Goal: Transaction & Acquisition: Purchase product/service

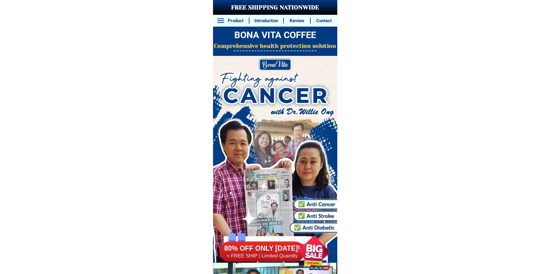
click at [314, 245] on div at bounding box center [313, 251] width 45 height 45
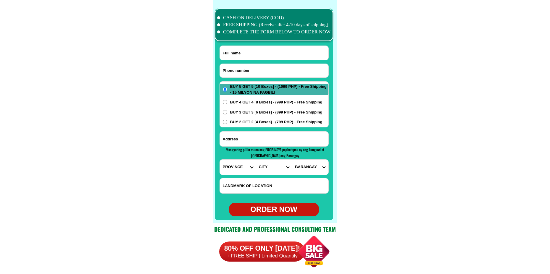
scroll to position [4668, 0]
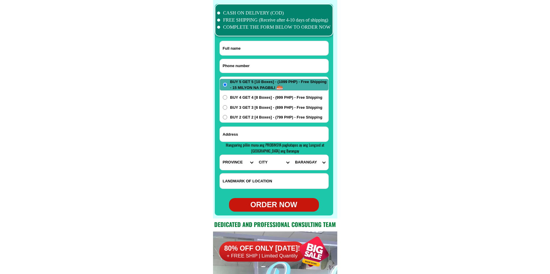
click at [270, 68] on input "Input phone_number" at bounding box center [274, 66] width 109 height 14
paste input "09756641503"
type input "09756641503"
click at [282, 45] on input "Input full_name" at bounding box center [274, 48] width 109 height 14
paste input "[PERSON_NAME]"
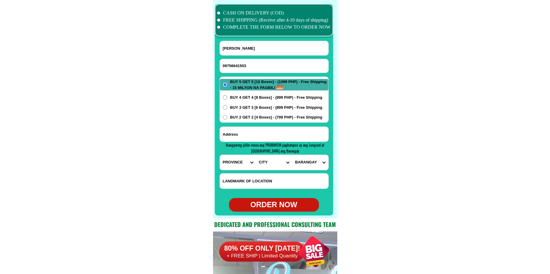
type input "[PERSON_NAME]"
click at [267, 128] on input "Input address" at bounding box center [274, 134] width 109 height 15
paste input "Zone five Bongbongon Kauswagan [GEOGRAPHIC_DATA]"
type input "Zone five Bongbongon Kauswagan [GEOGRAPHIC_DATA]"
click at [241, 159] on select "PROVINCE [GEOGRAPHIC_DATA] [GEOGRAPHIC_DATA][PERSON_NAME][GEOGRAPHIC_DATA][GEOG…" at bounding box center [238, 162] width 36 height 15
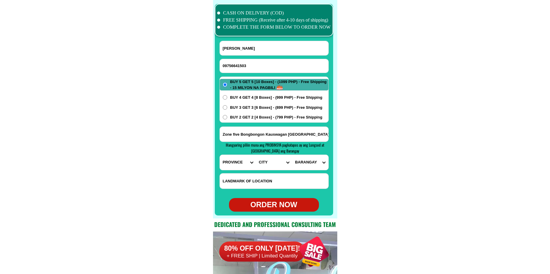
select select "63_386"
click at [220, 155] on select "PROVINCE [GEOGRAPHIC_DATA] [GEOGRAPHIC_DATA][PERSON_NAME][GEOGRAPHIC_DATA][GEOG…" at bounding box center [238, 162] width 36 height 15
click at [267, 167] on select "CITY Alubijid [PERSON_NAME][GEOGRAPHIC_DATA][GEOGRAPHIC_DATA] [GEOGRAPHIC_DATA]…" at bounding box center [274, 162] width 36 height 15
select select "63_386807"
click at [256, 155] on select "CITY Alubijid [PERSON_NAME][GEOGRAPHIC_DATA][GEOGRAPHIC_DATA] [GEOGRAPHIC_DATA]…" at bounding box center [274, 162] width 36 height 15
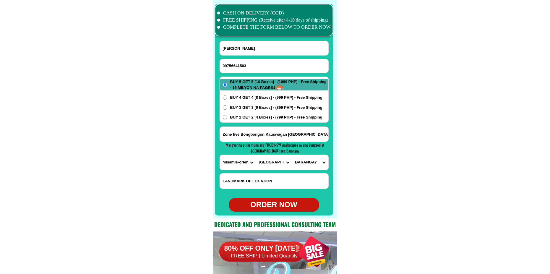
click at [311, 163] on select "BARANGAY Agusan [GEOGRAPHIC_DATA] [GEOGRAPHIC_DATA] Balulang Barangay 1 (pob.) …" at bounding box center [310, 162] width 36 height 15
select select "63_3868073527"
click at [292, 155] on select "BARANGAY Agusan [GEOGRAPHIC_DATA] [GEOGRAPHIC_DATA] Balulang Barangay 1 (pob.) …" at bounding box center [310, 162] width 36 height 15
click at [270, 203] on div "ORDER NOW" at bounding box center [274, 205] width 90 height 11
radio input "true"
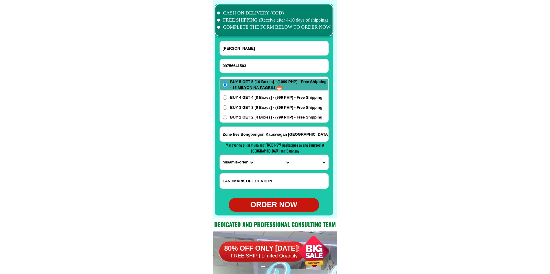
click at [270, 67] on input "09756641503" at bounding box center [274, 66] width 109 height 14
paste input "09675541188"
type input "09675541188"
click at [273, 40] on div at bounding box center [274, 110] width 118 height 212
drag, startPoint x: 241, startPoint y: 47, endPoint x: 243, endPoint y: 26, distance: 20.5
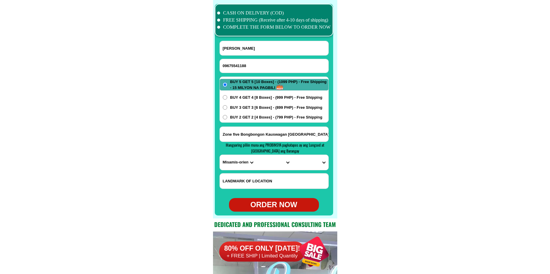
click at [241, 47] on input "[PERSON_NAME]" at bounding box center [274, 48] width 109 height 14
paste input "[PERSON_NAME]"
type input "[PERSON_NAME]"
paste input "[PERSON_NAME] Gasoline Station"
click at [257, 134] on input "[PERSON_NAME] Gasoline Station" at bounding box center [274, 134] width 109 height 15
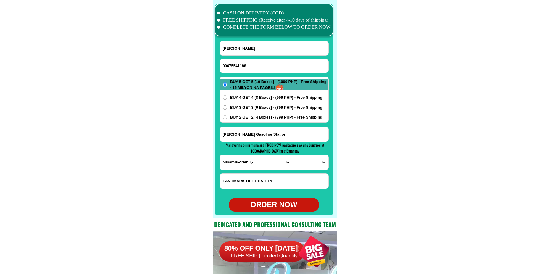
type input "[PERSON_NAME] Gasoline Station"
click at [240, 163] on select "PROVINCE [GEOGRAPHIC_DATA] [GEOGRAPHIC_DATA][PERSON_NAME][GEOGRAPHIC_DATA][GEOG…" at bounding box center [238, 162] width 36 height 15
select select "63_198"
click at [220, 155] on select "PROVINCE [GEOGRAPHIC_DATA] [GEOGRAPHIC_DATA][PERSON_NAME][GEOGRAPHIC_DATA][GEOG…" at bounding box center [238, 162] width 36 height 15
click at [274, 166] on select "CITY [PERSON_NAME][GEOGRAPHIC_DATA] [GEOGRAPHIC_DATA]-city [GEOGRAPHIC_DATA] [G…" at bounding box center [274, 162] width 36 height 15
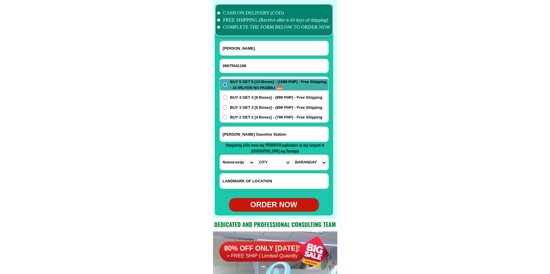
select select "63_1985497"
click at [256, 155] on select "CITY [PERSON_NAME][GEOGRAPHIC_DATA] [GEOGRAPHIC_DATA]-city [GEOGRAPHIC_DATA] [G…" at bounding box center [274, 162] width 36 height 15
click at [307, 161] on select "BARANGAY Buliran Cama [PERSON_NAME] Lawang [PERSON_NAME] Maugat [GEOGRAPHIC_DAT…" at bounding box center [310, 162] width 36 height 15
select select "63_19854976605"
click at [292, 155] on select "BARANGAY Buliran Cama [PERSON_NAME] Lawang [PERSON_NAME] Maugat [GEOGRAPHIC_DAT…" at bounding box center [310, 162] width 36 height 15
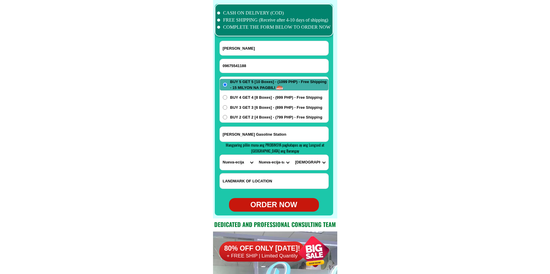
click at [279, 203] on div "ORDER NOW" at bounding box center [274, 205] width 90 height 11
radio input "true"
click at [255, 62] on input "Input phone_number" at bounding box center [274, 66] width 109 height 14
paste input "09764074171"
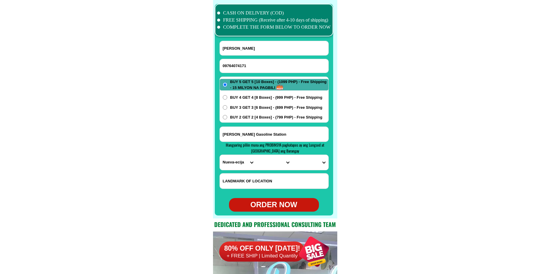
type input "09764074171"
click at [267, 47] on input "Input full_name" at bounding box center [274, 48] width 109 height 14
paste input "[PERSON_NAME]"
type input "[PERSON_NAME]"
click at [287, 134] on input "Input address" at bounding box center [274, 134] width 109 height 15
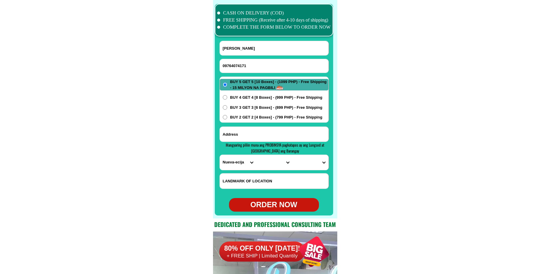
paste input "SJV6 Phase 3 Block 53 Lot 17"
type input "SJV6 Phase 3 Block 53 Lot 17"
click at [234, 158] on select "PROVINCE [GEOGRAPHIC_DATA] [GEOGRAPHIC_DATA][PERSON_NAME][GEOGRAPHIC_DATA][GEOG…" at bounding box center [238, 162] width 36 height 15
select select "63_904"
click at [220, 155] on select "PROVINCE [GEOGRAPHIC_DATA] [GEOGRAPHIC_DATA][PERSON_NAME][GEOGRAPHIC_DATA][GEOG…" at bounding box center [238, 162] width 36 height 15
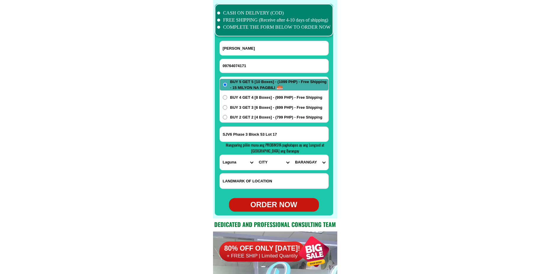
click at [266, 166] on select "CITY [GEOGRAPHIC_DATA]-city [GEOGRAPHIC_DATA]-city [GEOGRAPHIC_DATA][PERSON_NAM…" at bounding box center [274, 162] width 36 height 15
select select "63_9048628"
click at [256, 155] on select "CITY [GEOGRAPHIC_DATA]-city [GEOGRAPHIC_DATA]-city [GEOGRAPHIC_DATA][PERSON_NAM…" at bounding box center [274, 162] width 36 height 15
click at [304, 167] on select "BARANGAY Baclaran Banaybanay Banlic Barangay dos (pob.) [GEOGRAPHIC_DATA] (pob.…" at bounding box center [310, 162] width 36 height 15
select select "63_90486289741"
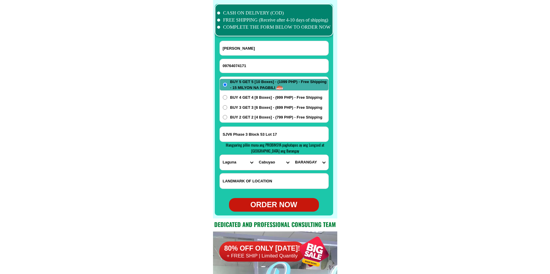
click at [292, 155] on select "BARANGAY Baclaran Banaybanay Banlic Barangay dos (pob.) [GEOGRAPHIC_DATA] (pob.…" at bounding box center [310, 162] width 36 height 15
click at [260, 98] on span "BUY 4 GET 4 [8 Boxes] - (999 PHP) - Free Shipping" at bounding box center [276, 98] width 92 height 6
click at [227, 98] on input "BUY 4 GET 4 [8 Boxes] - (999 PHP) - Free Shipping" at bounding box center [225, 97] width 4 height 4
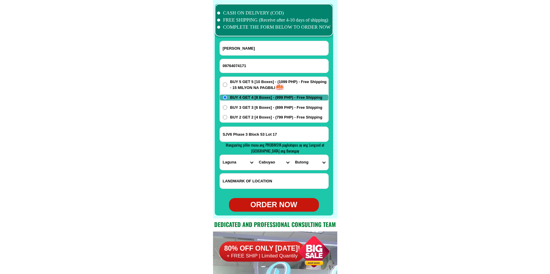
click at [290, 208] on div "ORDER NOW" at bounding box center [274, 205] width 90 height 11
radio input "true"
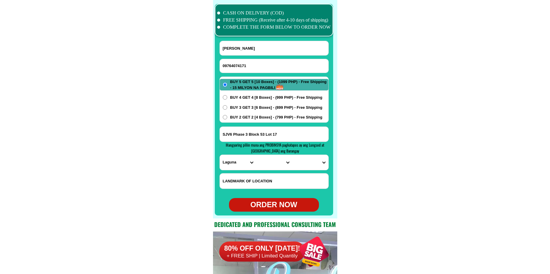
click at [242, 63] on input "09764074171" at bounding box center [274, 66] width 109 height 14
paste input "09179271885"
type input "09179271885"
click at [290, 50] on input "Input full_name" at bounding box center [274, 48] width 109 height 14
paste input "[PERSON_NAME] [PERSON_NAME]"
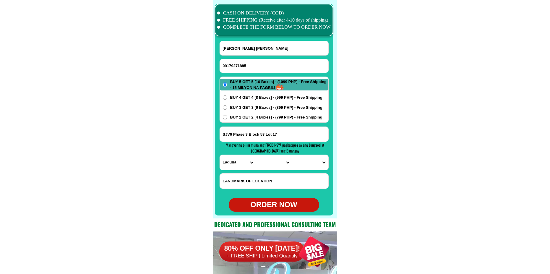
type input "[PERSON_NAME] [PERSON_NAME]"
click at [301, 134] on input "SJV6 Phase 3 Block 53 Lot 17" at bounding box center [274, 134] width 109 height 15
paste input "8 Laborada Drv. Brgy. Mayamot [GEOGRAPHIC_DATA]"
type input "8 Laborada Drv. Brgy. Mayamot [GEOGRAPHIC_DATA]"
click at [269, 181] on input "Input LANDMARKOFLOCATION" at bounding box center [274, 181] width 109 height 15
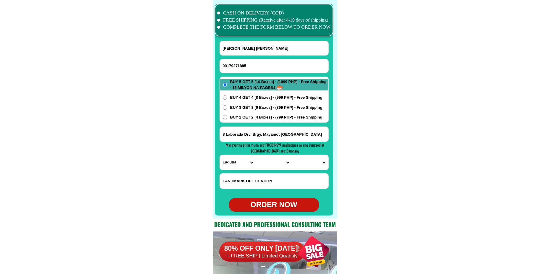
paste input "Malapit sa Marcos Hi Way"
type input "Malapit sa Marcos Hi Way"
click at [230, 165] on select "PROVINCE [GEOGRAPHIC_DATA] [GEOGRAPHIC_DATA][PERSON_NAME][GEOGRAPHIC_DATA][GEOG…" at bounding box center [238, 162] width 36 height 15
select select "63_993"
click at [220, 155] on select "PROVINCE [GEOGRAPHIC_DATA] [GEOGRAPHIC_DATA][PERSON_NAME][GEOGRAPHIC_DATA][GEOG…" at bounding box center [238, 162] width 36 height 15
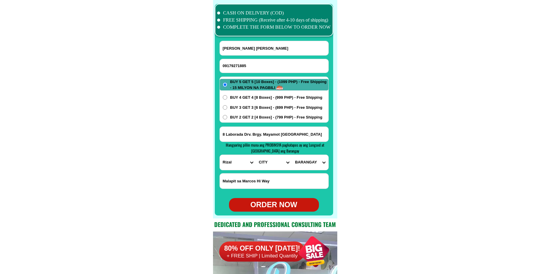
click at [263, 165] on select "CITY Angono Antipolo-city [GEOGRAPHIC_DATA] [GEOGRAPHIC_DATA] [PERSON_NAME][GEO…" at bounding box center [274, 162] width 36 height 15
select select "63_993568"
click at [256, 155] on select "CITY Angono Antipolo-city [GEOGRAPHIC_DATA] [GEOGRAPHIC_DATA] [PERSON_NAME][GEO…" at bounding box center [274, 162] width 36 height 15
click at [315, 165] on select "[GEOGRAPHIC_DATA] [PERSON_NAME][GEOGRAPHIC_DATA] [GEOGRAPHIC_DATA] [GEOGRAPHIC_…" at bounding box center [310, 162] width 36 height 15
select select "63_9935682142"
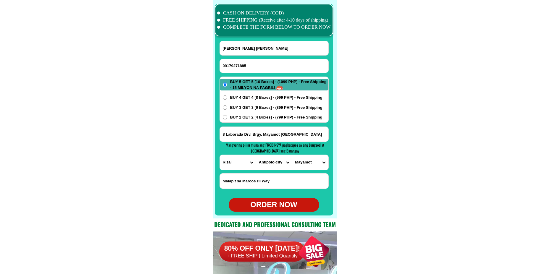
click at [292, 155] on select "[GEOGRAPHIC_DATA] [PERSON_NAME][GEOGRAPHIC_DATA] [GEOGRAPHIC_DATA] [GEOGRAPHIC_…" at bounding box center [310, 162] width 36 height 15
click at [270, 118] on span "BUY 2 GET 2 [4 Boxes] - (799 PHP) - Free Shipping" at bounding box center [276, 118] width 92 height 6
click at [227, 118] on input "BUY 2 GET 2 [4 Boxes] - (799 PHP) - Free Shipping" at bounding box center [225, 117] width 4 height 4
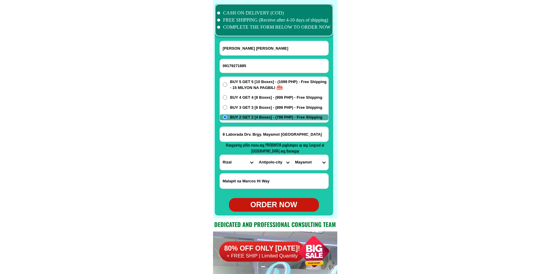
click at [285, 209] on div "ORDER NOW" at bounding box center [274, 205] width 90 height 11
radio input "true"
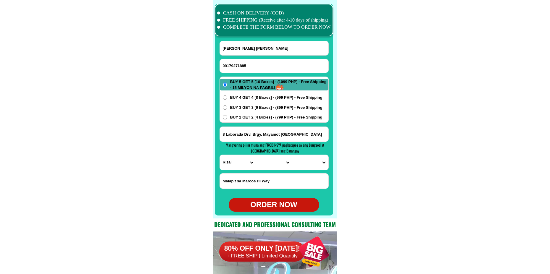
drag, startPoint x: 504, startPoint y: 59, endPoint x: 372, endPoint y: 29, distance: 135.1
click at [241, 67] on input "09179271885" at bounding box center [274, 66] width 109 height 14
paste input "09560897971"
type input "09560897971"
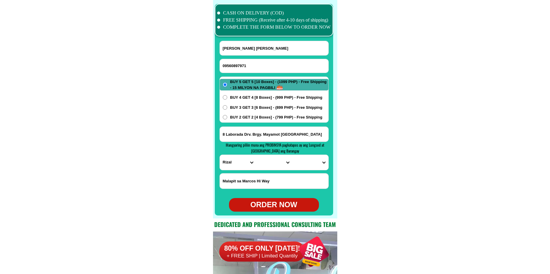
click at [250, 51] on input "[PERSON_NAME] [PERSON_NAME]" at bounding box center [274, 48] width 109 height 14
paste input "[PERSON_NAME]"
type input "[PERSON_NAME]"
click at [289, 131] on input "Input address" at bounding box center [274, 134] width 109 height 15
paste input "1213mulawinan st,lawang [PERSON_NAME] city"
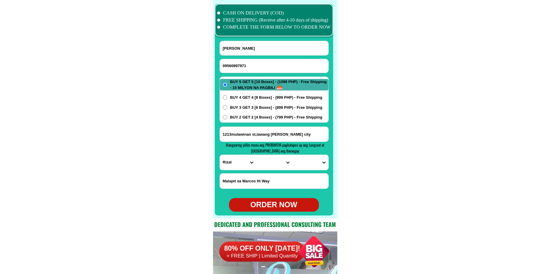
type input "1213mulawinan st,lawang [PERSON_NAME] city"
click at [231, 163] on select "PROVINCE [GEOGRAPHIC_DATA] [GEOGRAPHIC_DATA][PERSON_NAME][GEOGRAPHIC_DATA][GEOG…" at bounding box center [238, 162] width 36 height 15
select select "63_219"
click at [220, 155] on select "PROVINCE [GEOGRAPHIC_DATA] [GEOGRAPHIC_DATA][PERSON_NAME][GEOGRAPHIC_DATA][GEOG…" at bounding box center [238, 162] width 36 height 15
click at [269, 164] on select "CITY [GEOGRAPHIC_DATA] [GEOGRAPHIC_DATA] [GEOGRAPHIC_DATA] [GEOGRAPHIC_DATA]-ci…" at bounding box center [274, 162] width 36 height 15
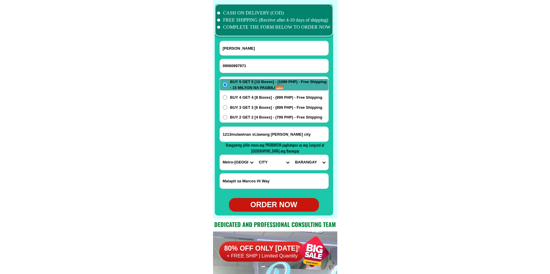
select select "63_2191080"
click at [256, 155] on select "CITY [GEOGRAPHIC_DATA] [GEOGRAPHIC_DATA] [GEOGRAPHIC_DATA] [GEOGRAPHIC_DATA]-ci…" at bounding box center [274, 162] width 36 height 15
click at [309, 161] on select "BARANGAY Arkong bato Bagbaguin Balangkas [GEOGRAPHIC_DATA][PERSON_NAME] Canumay…" at bounding box center [310, 162] width 36 height 15
select select "63_21910805202"
click at [292, 155] on select "BARANGAY Arkong bato Bagbaguin Balangkas [GEOGRAPHIC_DATA][PERSON_NAME] Canumay…" at bounding box center [310, 162] width 36 height 15
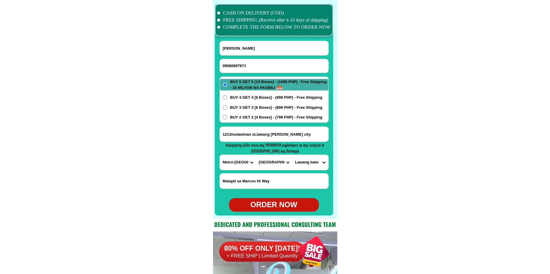
click at [274, 202] on div "ORDER NOW" at bounding box center [274, 205] width 90 height 11
radio input "true"
paste input "09614106934"
click at [262, 64] on input "09614106934" at bounding box center [274, 66] width 109 height 14
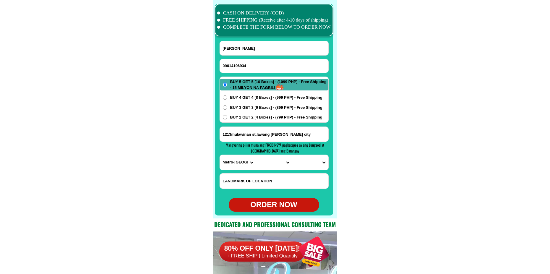
type input "09614106934"
click at [260, 44] on input "[PERSON_NAME]" at bounding box center [274, 48] width 109 height 14
paste input "[PERSON_NAME] Gamad0"
type input "[PERSON_NAME] Gamad0"
drag, startPoint x: 290, startPoint y: 131, endPoint x: 277, endPoint y: 141, distance: 16.2
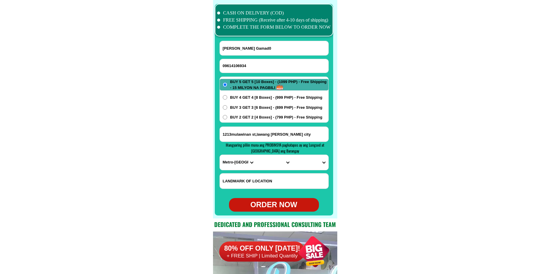
click at [289, 131] on input "Input address" at bounding box center [274, 134] width 109 height 15
paste input "[STREET_ADDRESS] phase 2 [GEOGRAPHIC_DATA] [GEOGRAPHIC_DATA]"
type input "[STREET_ADDRESS] phase 2 [GEOGRAPHIC_DATA] [GEOGRAPHIC_DATA]"
click at [235, 164] on select "PROVINCE [GEOGRAPHIC_DATA] [GEOGRAPHIC_DATA][PERSON_NAME][GEOGRAPHIC_DATA][GEOG…" at bounding box center [238, 162] width 36 height 15
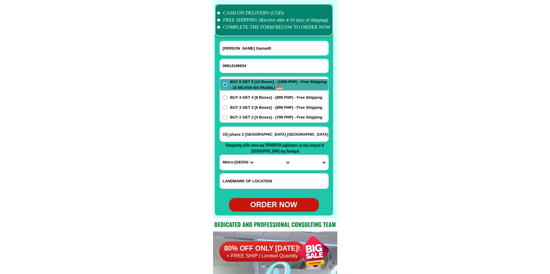
scroll to position [0, 0]
select select "63_738"
click at [220, 155] on select "PROVINCE [GEOGRAPHIC_DATA] [GEOGRAPHIC_DATA][PERSON_NAME][GEOGRAPHIC_DATA][GEOG…" at bounding box center [238, 162] width 36 height 15
click at [265, 158] on select "CITY [GEOGRAPHIC_DATA] [GEOGRAPHIC_DATA]-city [GEOGRAPHIC_DATA] [GEOGRAPHIC_DAT…" at bounding box center [274, 162] width 36 height 15
select select "63_7387159"
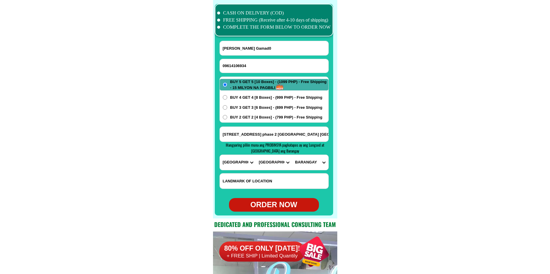
click at [256, 155] on select "CITY [GEOGRAPHIC_DATA] [GEOGRAPHIC_DATA]-city [GEOGRAPHIC_DATA] [GEOGRAPHIC_DAT…" at bounding box center [274, 162] width 36 height 15
click at [323, 127] on div "[STREET_ADDRESS] phase 2 [GEOGRAPHIC_DATA] [GEOGRAPHIC_DATA]" at bounding box center [274, 134] width 109 height 15
click at [311, 136] on input "[STREET_ADDRESS] phase 2 [GEOGRAPHIC_DATA] [GEOGRAPHIC_DATA]" at bounding box center [274, 134] width 109 height 15
click at [313, 163] on select "[GEOGRAPHIC_DATA] [PERSON_NAME] (lasang) [PERSON_NAME] Angalan Atan-awe Baganih…" at bounding box center [310, 162] width 36 height 15
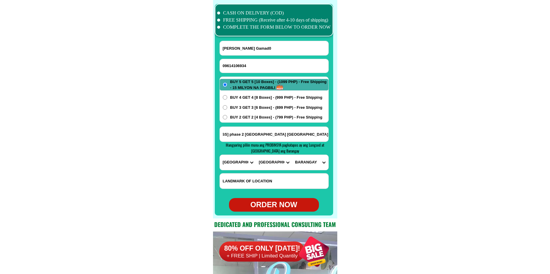
scroll to position [0, 0]
drag, startPoint x: 402, startPoint y: 99, endPoint x: 375, endPoint y: 128, distance: 39.2
click at [317, 127] on div "[STREET_ADDRESS] phase 2 [GEOGRAPHIC_DATA] [GEOGRAPHIC_DATA]" at bounding box center [274, 134] width 109 height 15
click at [311, 134] on input "[STREET_ADDRESS] phase 2 [GEOGRAPHIC_DATA] [GEOGRAPHIC_DATA]" at bounding box center [274, 134] width 109 height 15
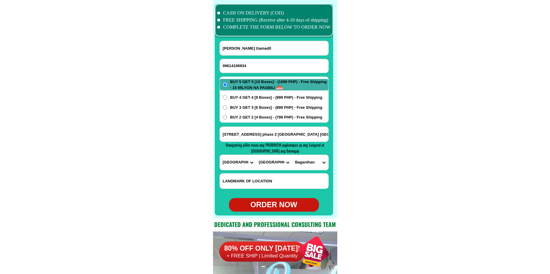
click at [319, 162] on select "[GEOGRAPHIC_DATA] [PERSON_NAME] (lasang) [PERSON_NAME] Angalan Atan-awe Baganih…" at bounding box center [310, 162] width 36 height 15
click at [292, 155] on select "[GEOGRAPHIC_DATA] [PERSON_NAME] (lasang) [PERSON_NAME] Angalan Atan-awe Baganih…" at bounding box center [310, 162] width 36 height 15
click at [316, 132] on input "[STREET_ADDRESS] phase 2 [GEOGRAPHIC_DATA] [GEOGRAPHIC_DATA]" at bounding box center [274, 134] width 109 height 15
click at [311, 158] on select "[GEOGRAPHIC_DATA] [PERSON_NAME] (lasang) [PERSON_NAME] Angalan Atan-awe Baganih…" at bounding box center [310, 162] width 36 height 15
click at [318, 166] on select "[GEOGRAPHIC_DATA] [PERSON_NAME] (lasang) [PERSON_NAME] Angalan Atan-awe Baganih…" at bounding box center [310, 162] width 36 height 15
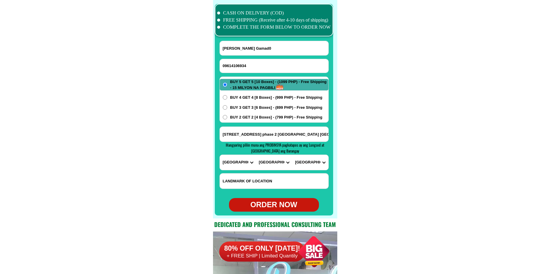
click at [292, 155] on select "[GEOGRAPHIC_DATA] [PERSON_NAME] (lasang) [PERSON_NAME] Angalan Atan-awe Baganih…" at bounding box center [310, 162] width 36 height 15
click at [317, 159] on select "[GEOGRAPHIC_DATA] [PERSON_NAME] (lasang) [PERSON_NAME] Angalan Atan-awe Baganih…" at bounding box center [310, 162] width 36 height 15
click at [292, 155] on select "[GEOGRAPHIC_DATA] [PERSON_NAME] (lasang) [PERSON_NAME] Angalan Atan-awe Baganih…" at bounding box center [310, 162] width 36 height 15
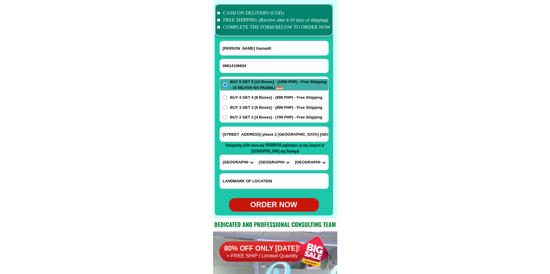
click at [317, 161] on select "[GEOGRAPHIC_DATA] [PERSON_NAME] (lasang) [PERSON_NAME] Angalan Atan-awe Baganih…" at bounding box center [310, 162] width 36 height 15
select select "63_73871598272"
click at [292, 155] on select "[GEOGRAPHIC_DATA] [PERSON_NAME] (lasang) [PERSON_NAME] Angalan Atan-awe Baganih…" at bounding box center [310, 162] width 36 height 15
click at [286, 203] on div "ORDER NOW" at bounding box center [274, 205] width 90 height 11
radio input "true"
